Goal: Task Accomplishment & Management: Complete application form

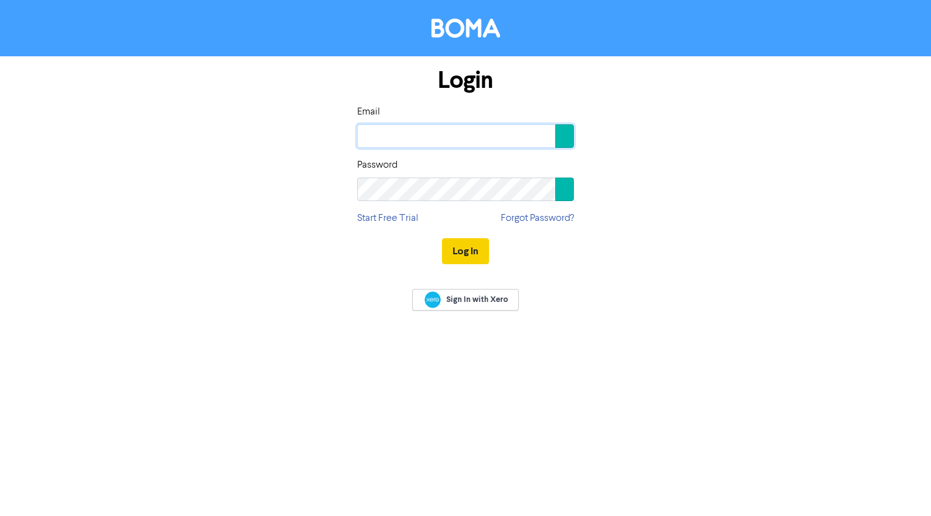
type input "[PERSON_NAME][EMAIL_ADDRESS][DOMAIN_NAME]"
click at [467, 247] on button "Log In" at bounding box center [465, 251] width 47 height 26
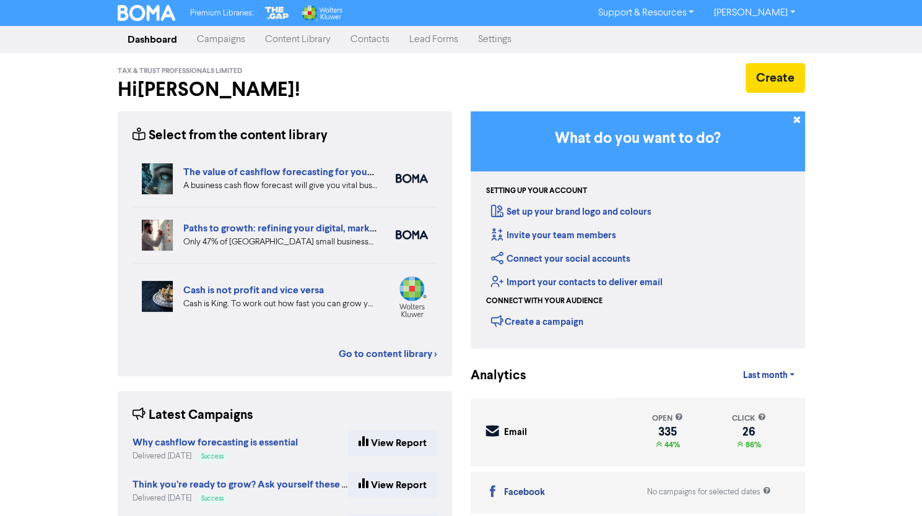
click at [369, 42] on link "Contacts" at bounding box center [370, 39] width 59 height 25
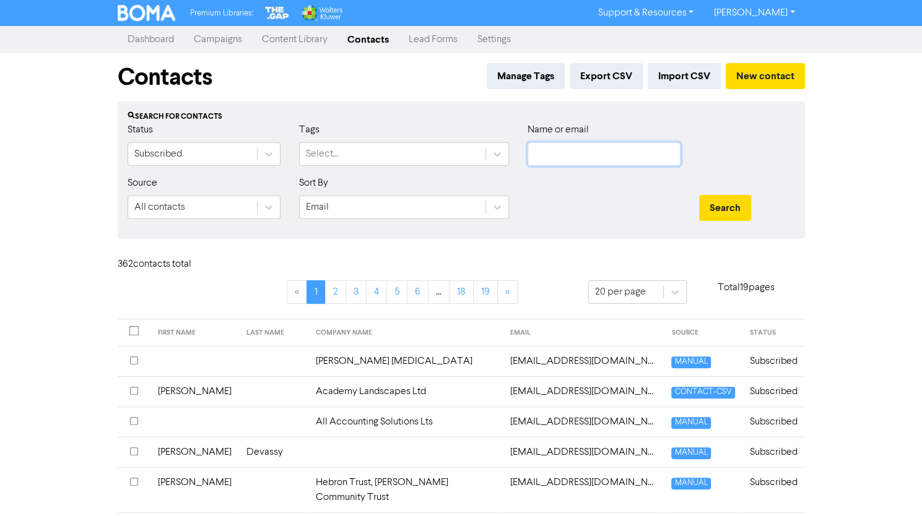
click at [558, 163] on input "text" at bounding box center [604, 154] width 153 height 24
type input "[PERSON_NAME]"
click at [699, 195] on button "Search" at bounding box center [725, 208] width 52 height 26
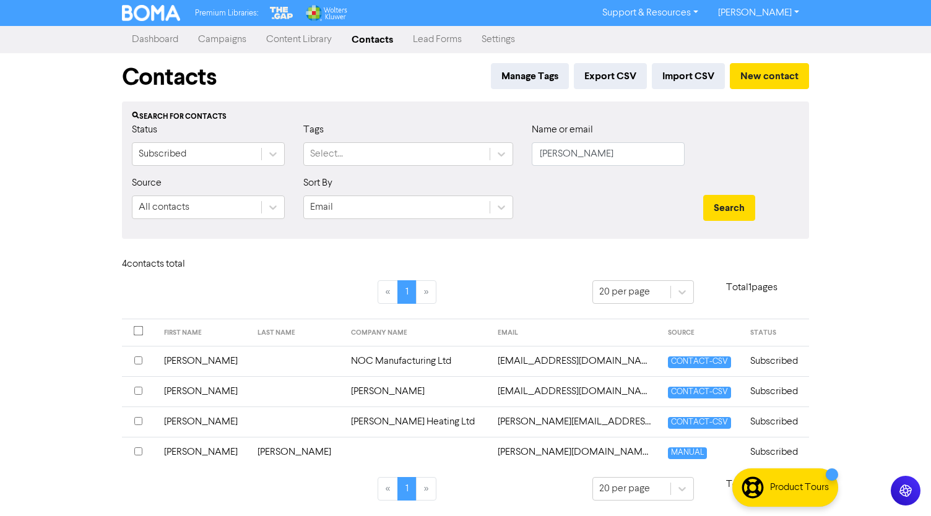
click at [772, 138] on div at bounding box center [751, 149] width 115 height 53
click at [778, 80] on button "New contact" at bounding box center [769, 76] width 79 height 26
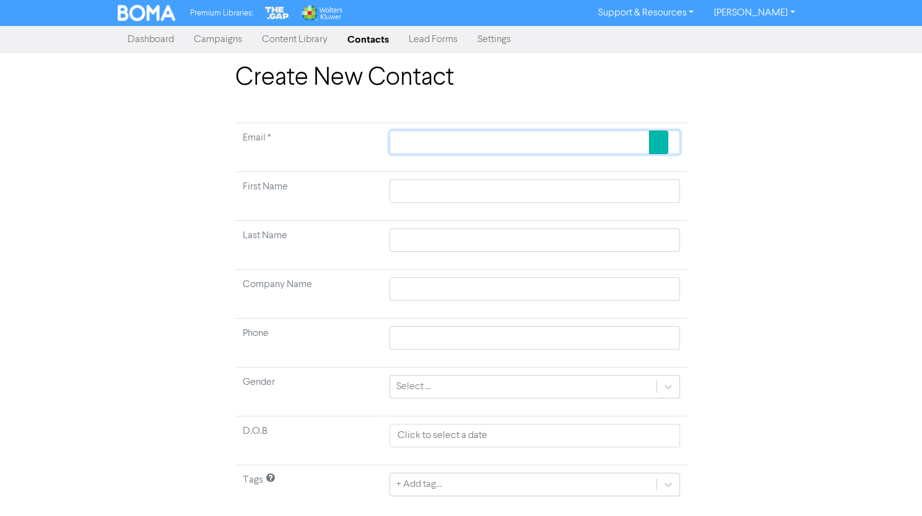
click at [586, 144] on input "text" at bounding box center [534, 143] width 290 height 24
paste input "[EMAIL_ADDRESS][DOMAIN_NAME]"
type input "[EMAIL_ADDRESS][DOMAIN_NAME]"
click at [448, 191] on input "text" at bounding box center [534, 192] width 290 height 24
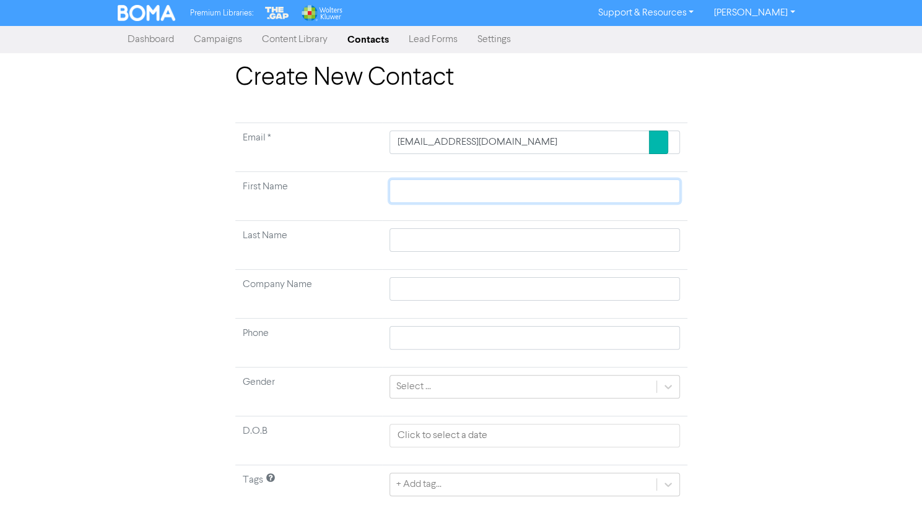
type input "A"
type input "An"
type input "And"
type input "Andr"
type input "[PERSON_NAME]"
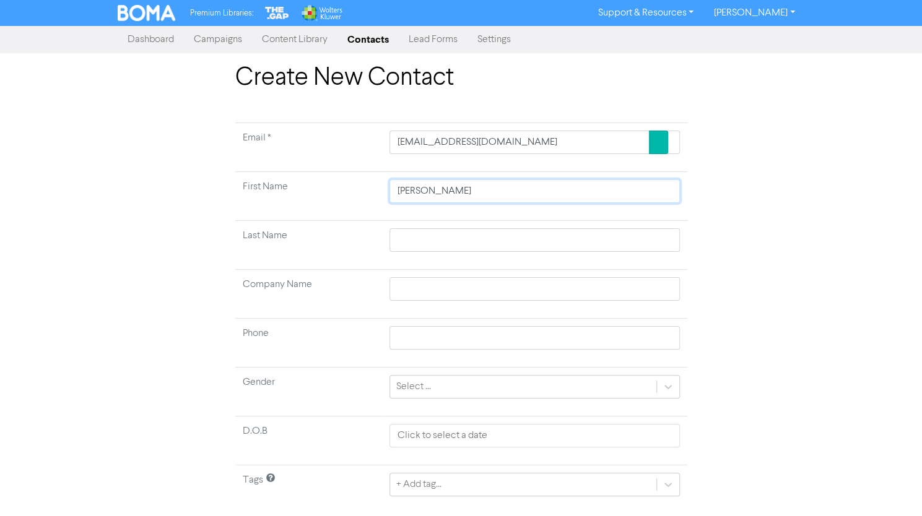
type input "[PERSON_NAME]"
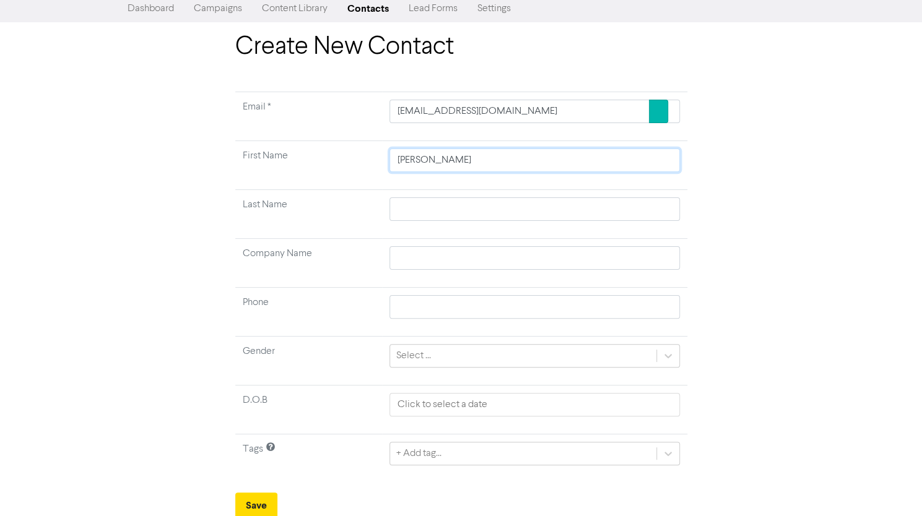
type input "[PERSON_NAME]"
click at [483, 258] on input "text" at bounding box center [534, 258] width 290 height 24
type input "T"
type input "Tr"
type input "Tri"
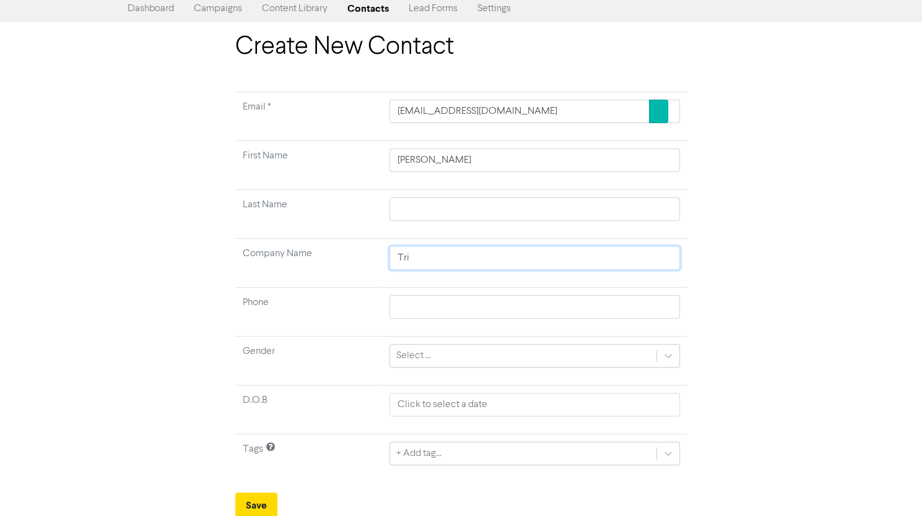
type input "Trig"
type input "[PERSON_NAME]"
type input "Trigge"
type input "Trigger"
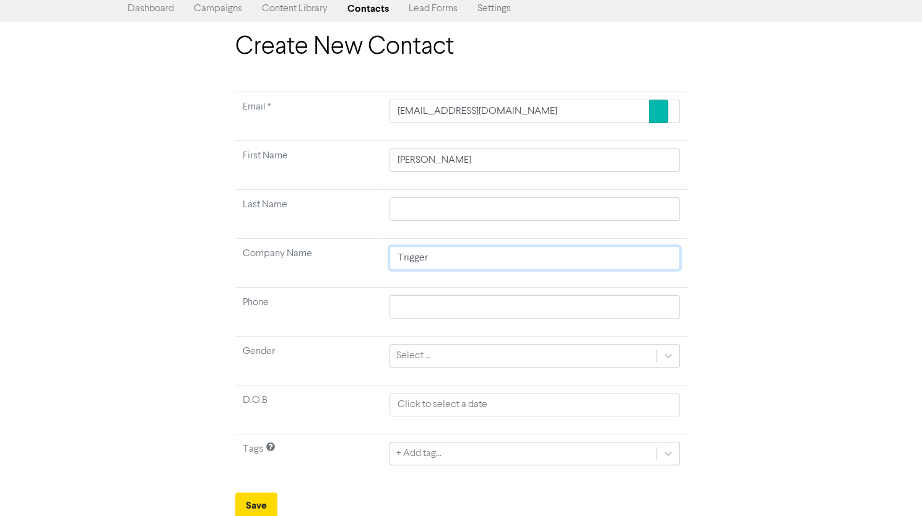
type input "Trigger D"
type input "Trigger Di"
type input "Trigger Dig"
type input "Trigger Digt"
type input "Trigger Dig"
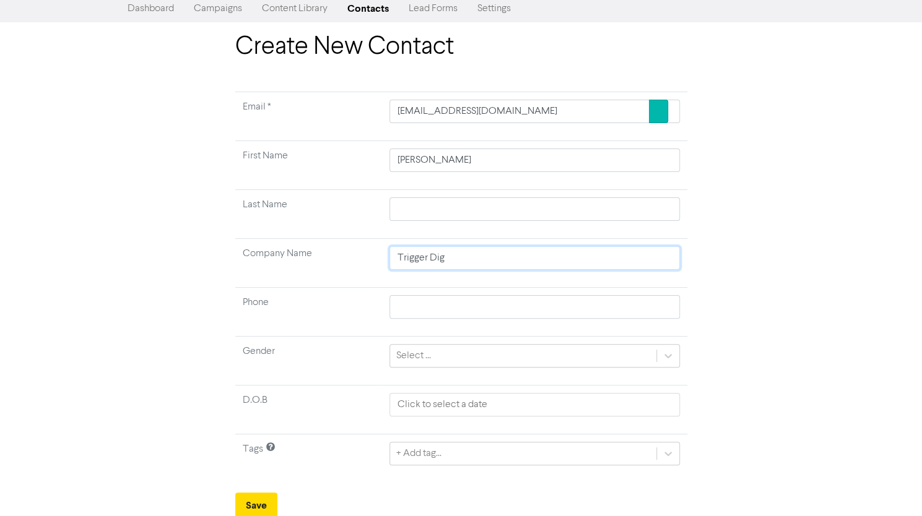
type input "Trigger Digi"
type input "[MEDICAL_DATA]"
type input "Trigger Digita"
type input "Trigger Digital"
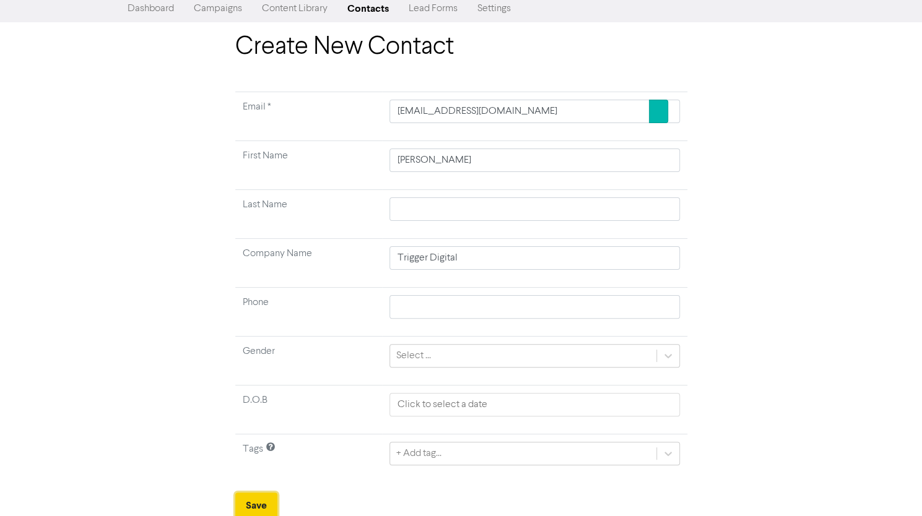
click at [272, 505] on button "Save" at bounding box center [256, 506] width 42 height 26
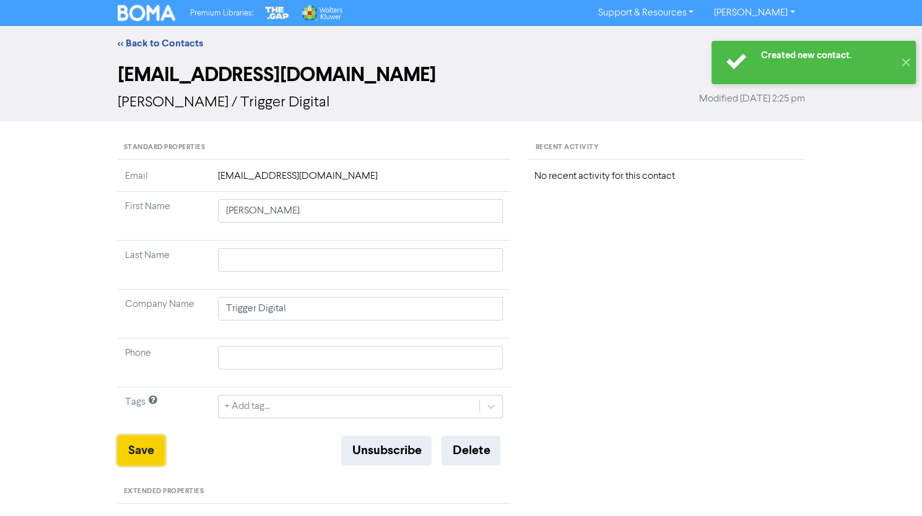
click at [135, 446] on button "Save" at bounding box center [141, 451] width 47 height 30
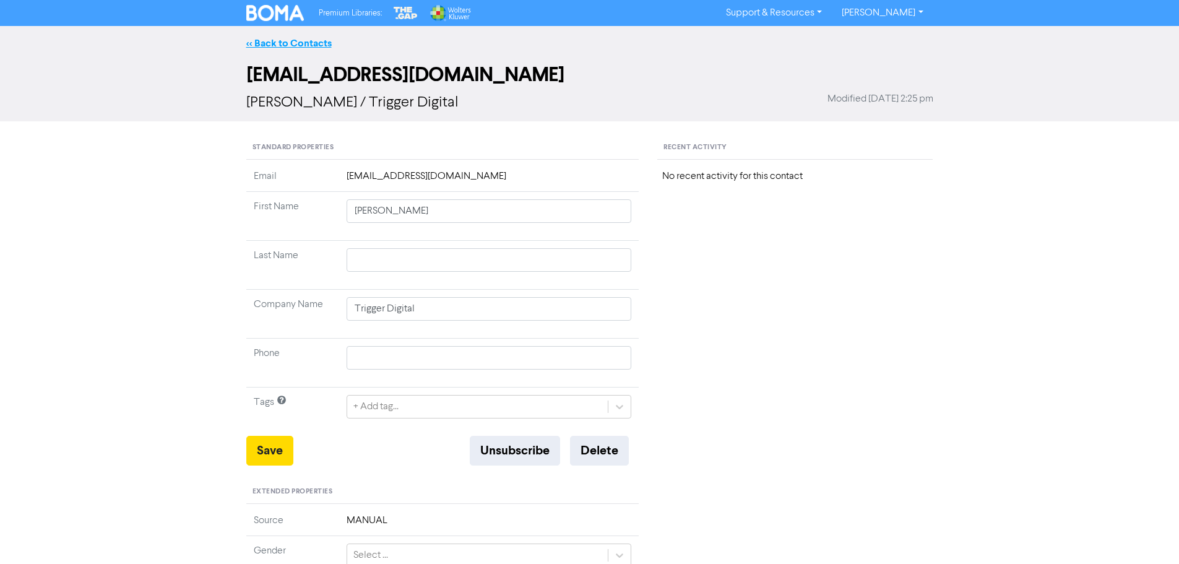
click at [303, 38] on link "<< Back to Contacts" at bounding box center [288, 43] width 85 height 12
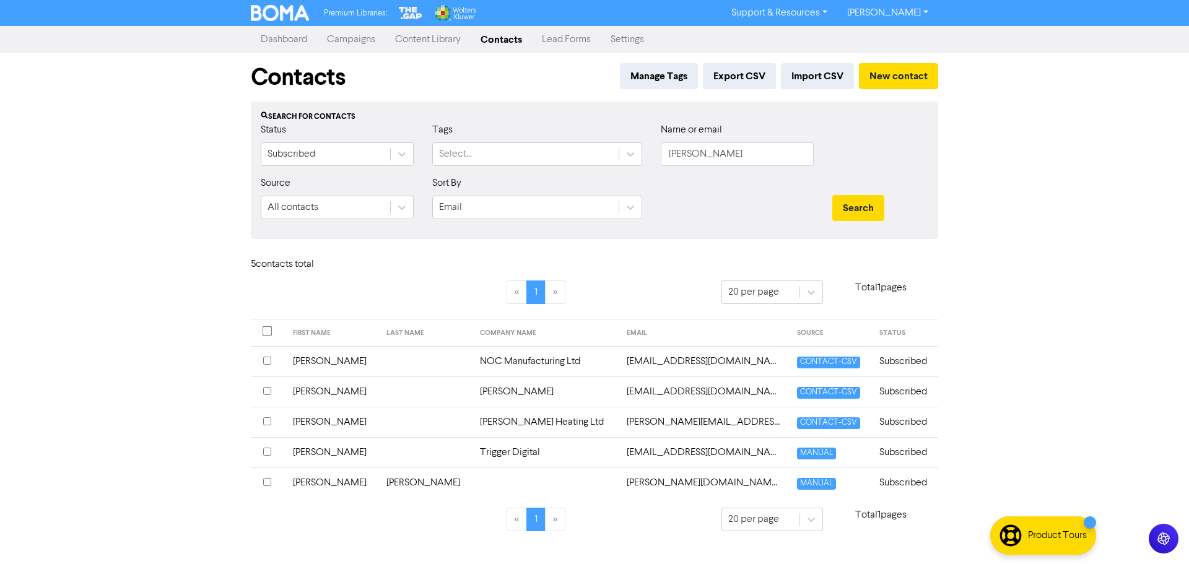
click at [359, 36] on link "Campaigns" at bounding box center [351, 39] width 68 height 25
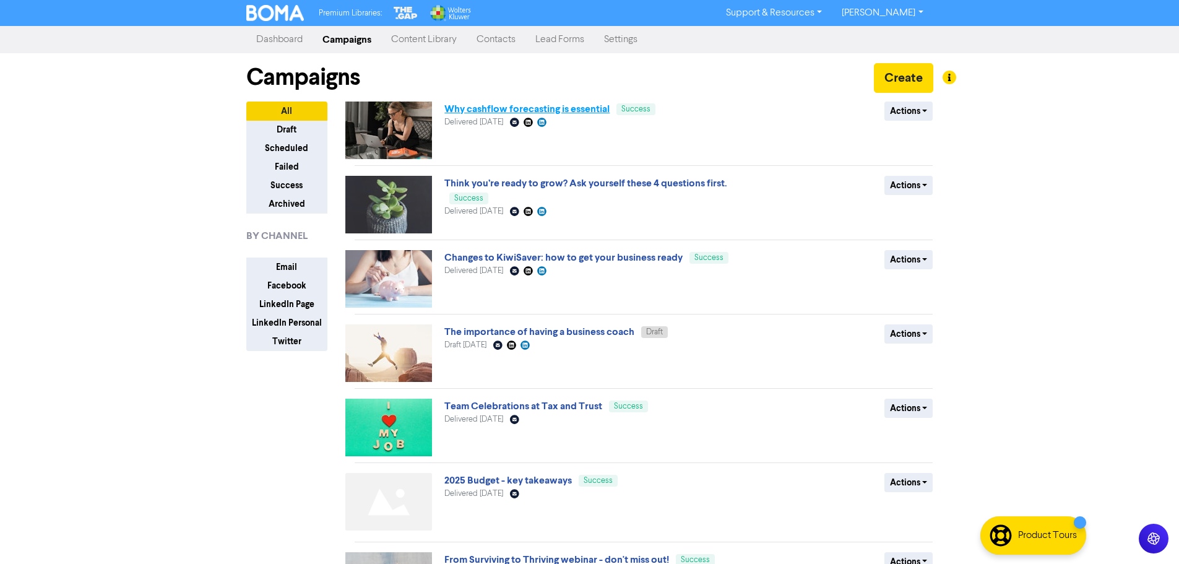
click at [495, 111] on link "Why cashflow forecasting is essential" at bounding box center [527, 109] width 165 height 12
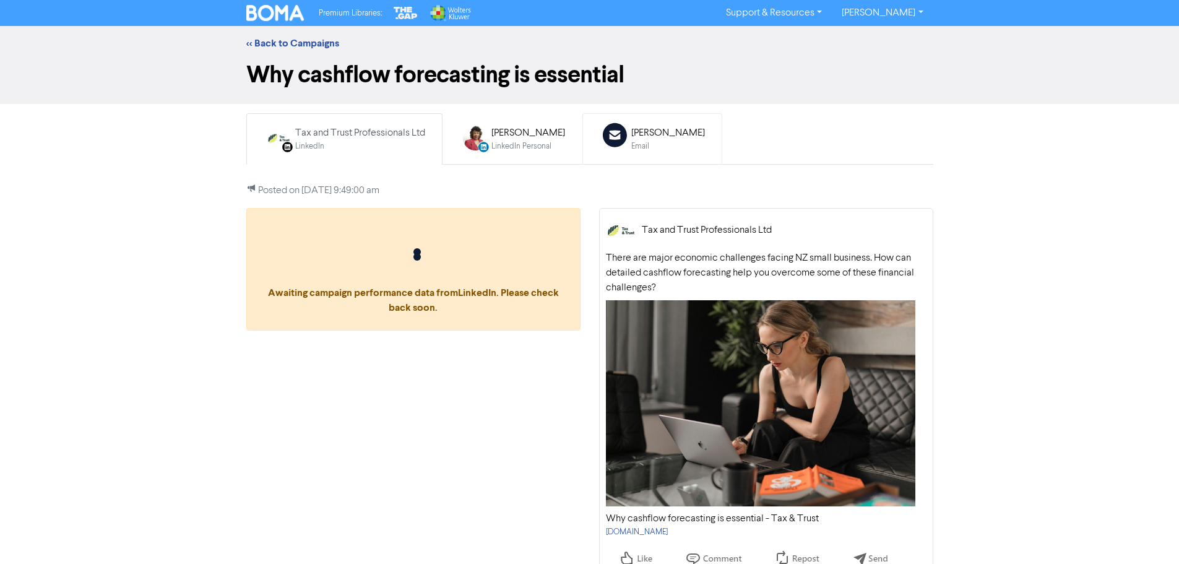
click at [661, 132] on div "[PERSON_NAME]" at bounding box center [669, 133] width 74 height 15
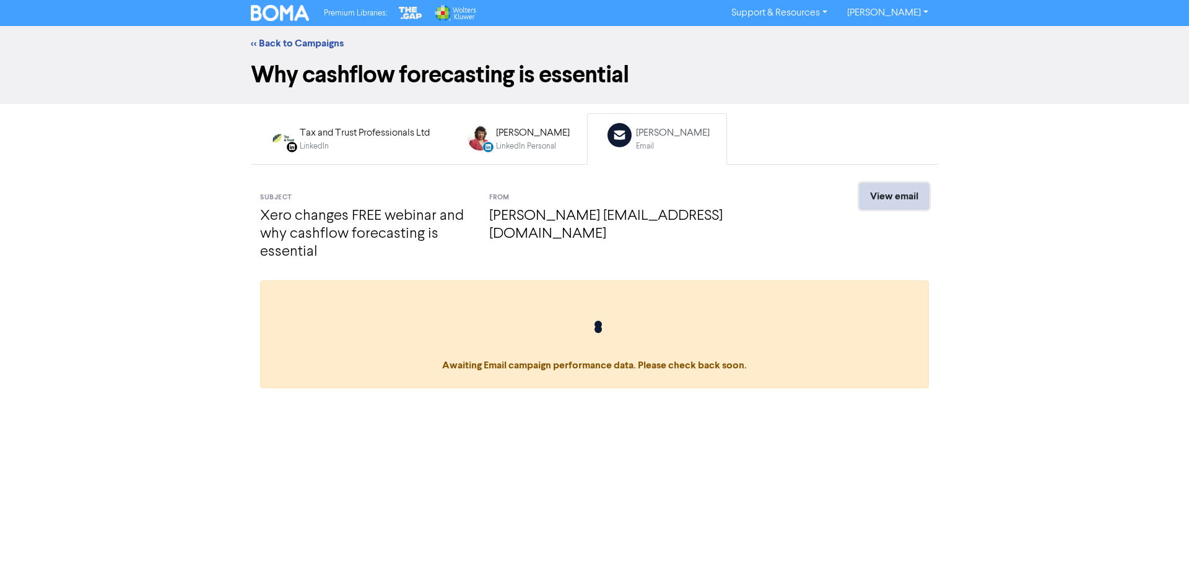
click at [891, 195] on link "View email" at bounding box center [893, 196] width 69 height 26
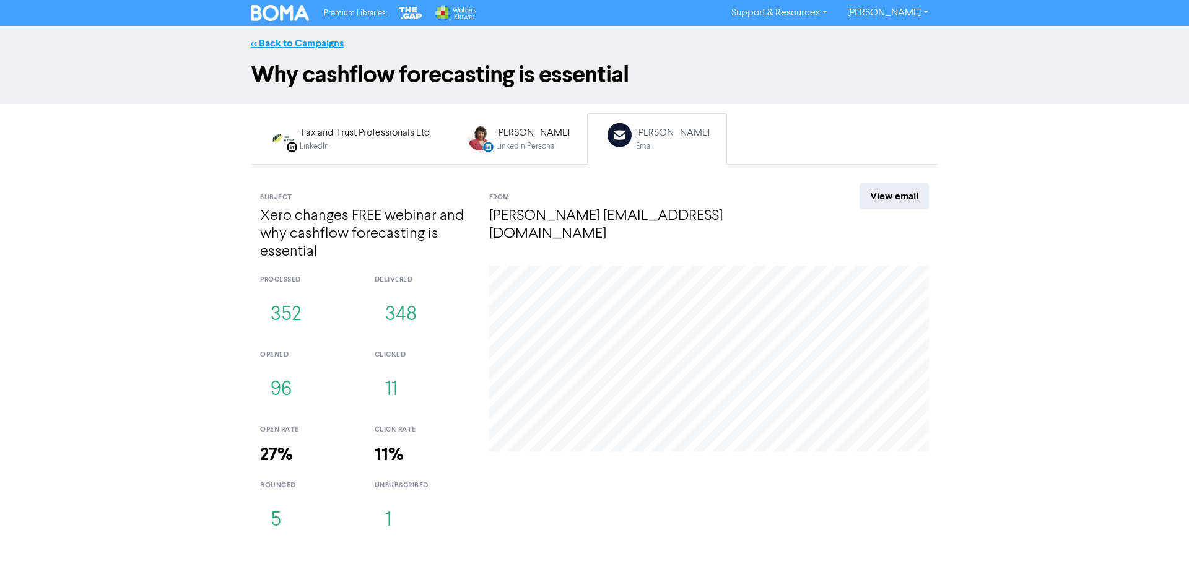
click at [310, 44] on link "<< Back to Campaigns" at bounding box center [297, 43] width 93 height 12
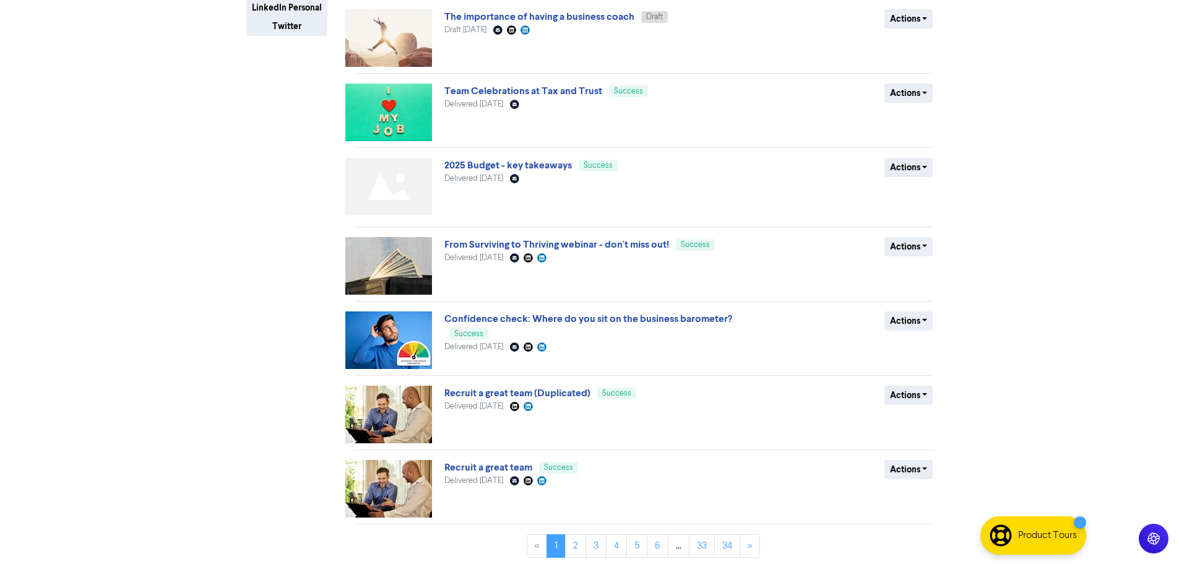
scroll to position [319, 0]
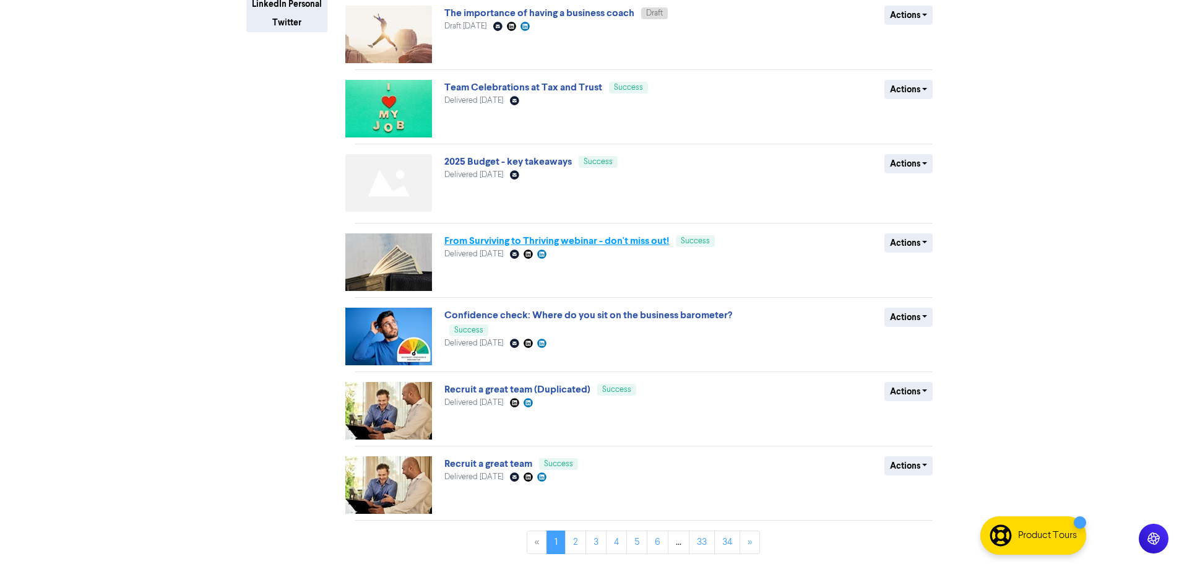
click at [490, 238] on link "From Surviving to Thriving webinar - don't miss out!" at bounding box center [557, 241] width 225 height 12
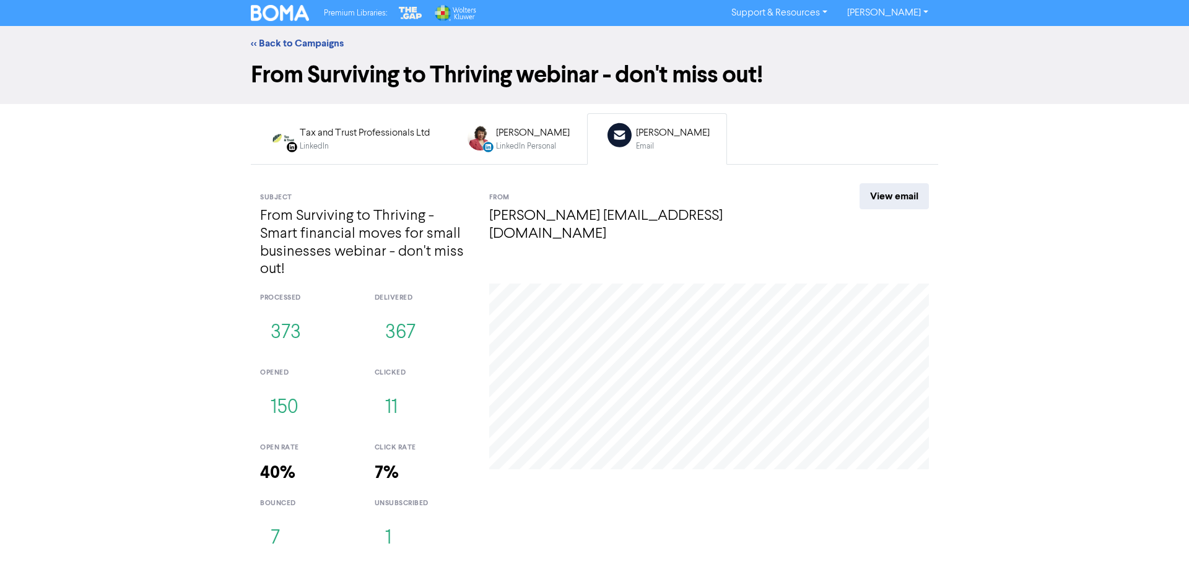
click at [674, 137] on div "[PERSON_NAME]" at bounding box center [673, 133] width 74 height 15
click at [703, 139] on div "[PERSON_NAME]" at bounding box center [673, 133] width 74 height 15
click at [883, 191] on link "View email" at bounding box center [893, 196] width 69 height 26
